Goal: Navigation & Orientation: Find specific page/section

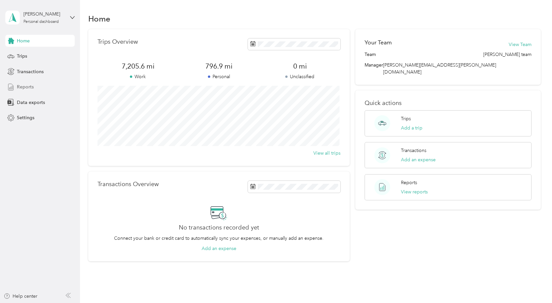
click at [28, 85] on span "Reports" at bounding box center [25, 86] width 17 height 7
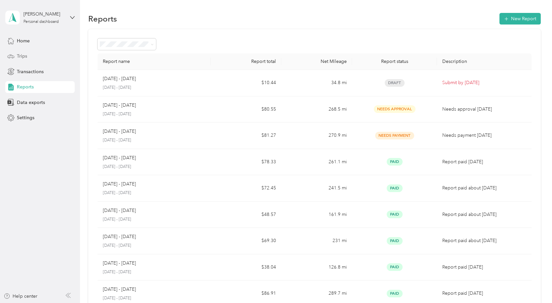
click at [27, 53] on span "Trips" at bounding box center [22, 56] width 10 height 7
